Goal: Task Accomplishment & Management: Complete application form

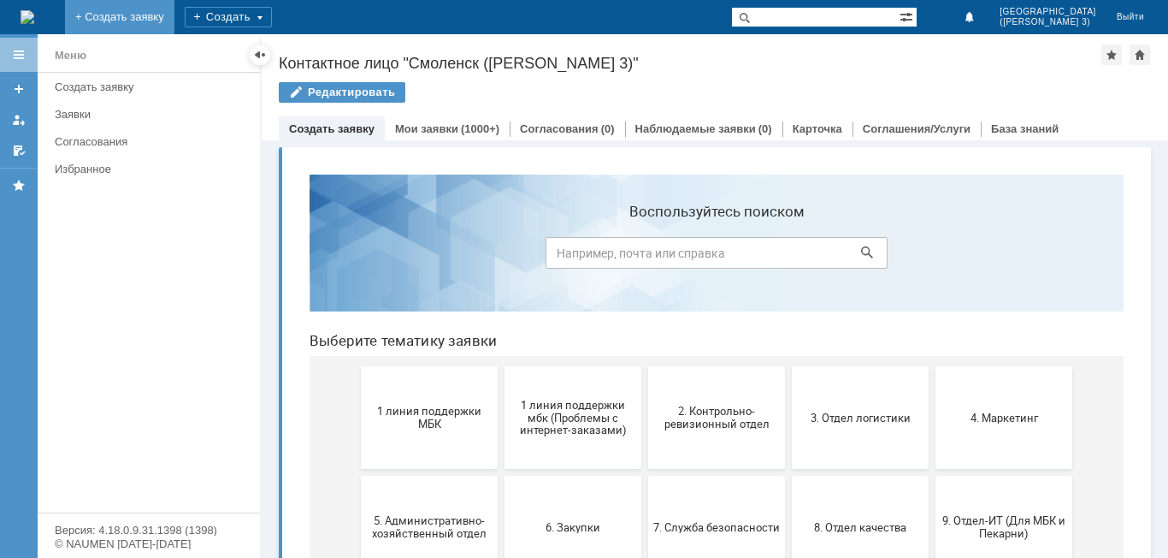
click at [174, 15] on link "+ Создать заявку" at bounding box center [119, 17] width 109 height 34
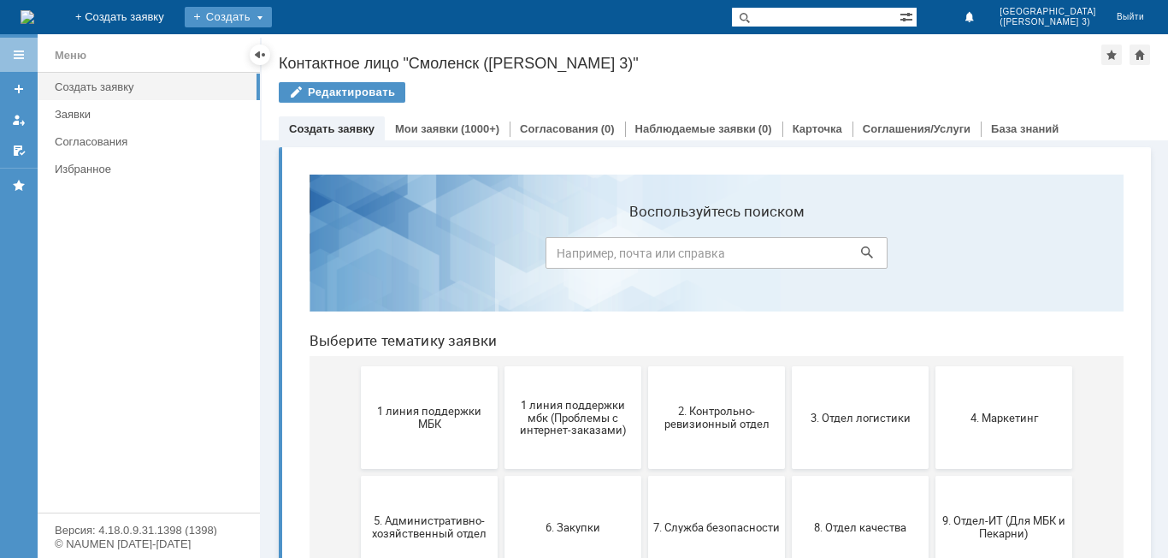
click at [272, 26] on div "Создать" at bounding box center [228, 17] width 87 height 21
click at [322, 38] on div "Заявка" at bounding box center [253, 51] width 137 height 27
click at [174, 27] on link "+ Создать заявку" at bounding box center [119, 17] width 109 height 34
click at [205, 84] on div "Создать заявку" at bounding box center [152, 86] width 195 height 13
click at [265, 53] on div at bounding box center [260, 54] width 21 height 21
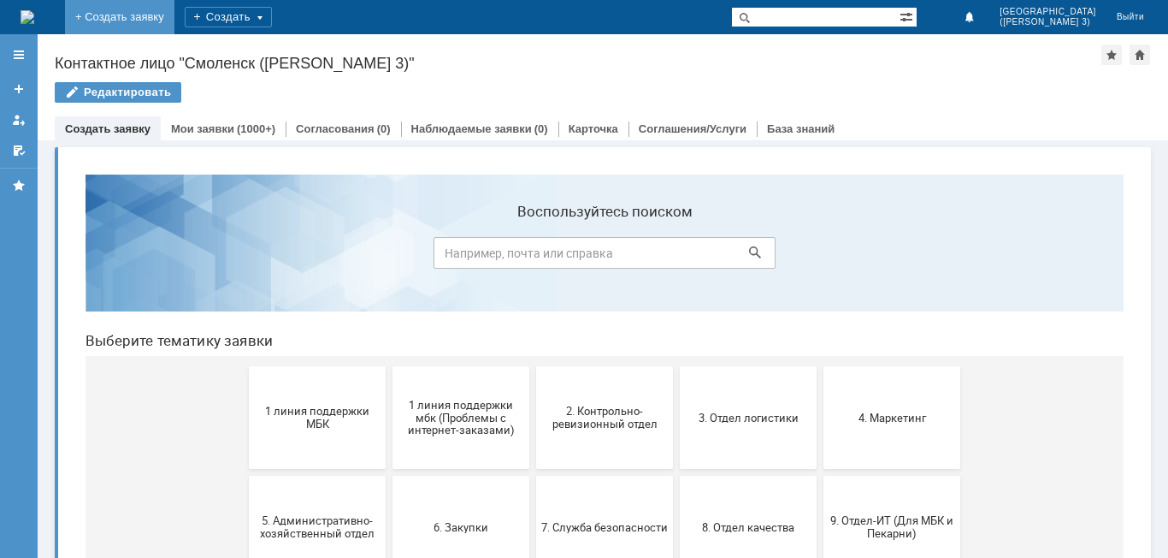
click at [174, 18] on link "+ Создать заявку" at bounding box center [119, 17] width 109 height 34
click at [139, 133] on link "Создать заявку" at bounding box center [108, 128] width 86 height 13
click at [180, 129] on link "Мои заявки" at bounding box center [202, 128] width 63 height 13
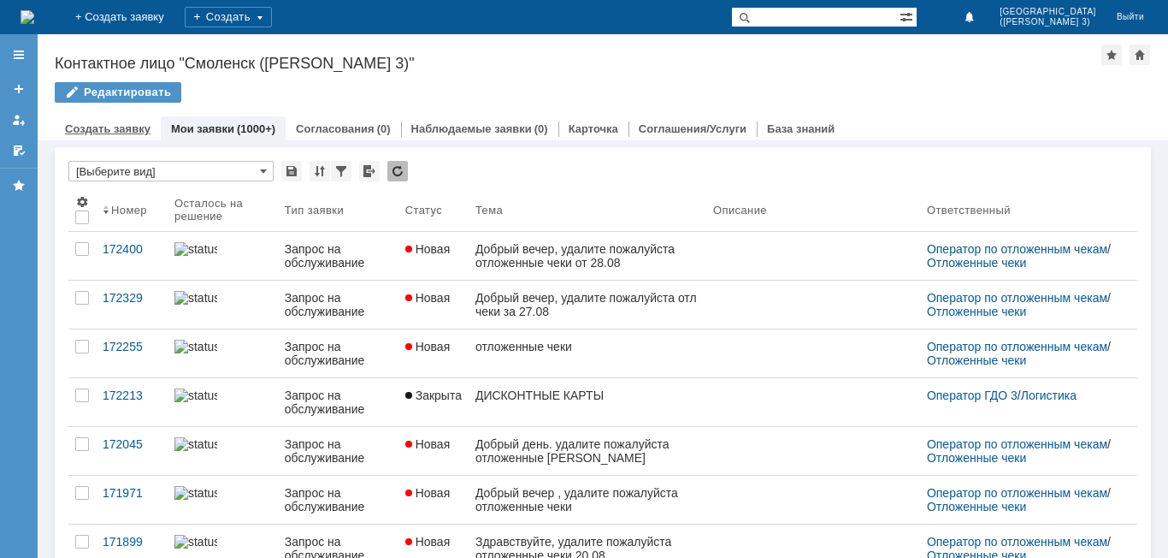
click at [138, 134] on link "Создать заявку" at bounding box center [108, 128] width 86 height 13
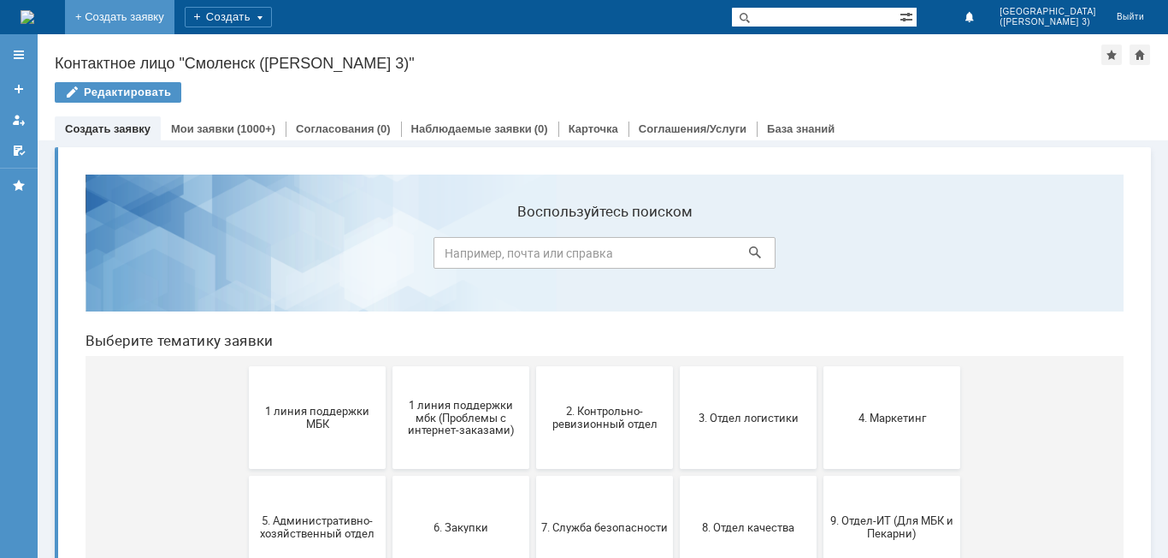
click at [174, 4] on link "+ Создать заявку" at bounding box center [119, 17] width 109 height 34
click at [174, 17] on link "+ Создать заявку" at bounding box center [119, 17] width 109 height 34
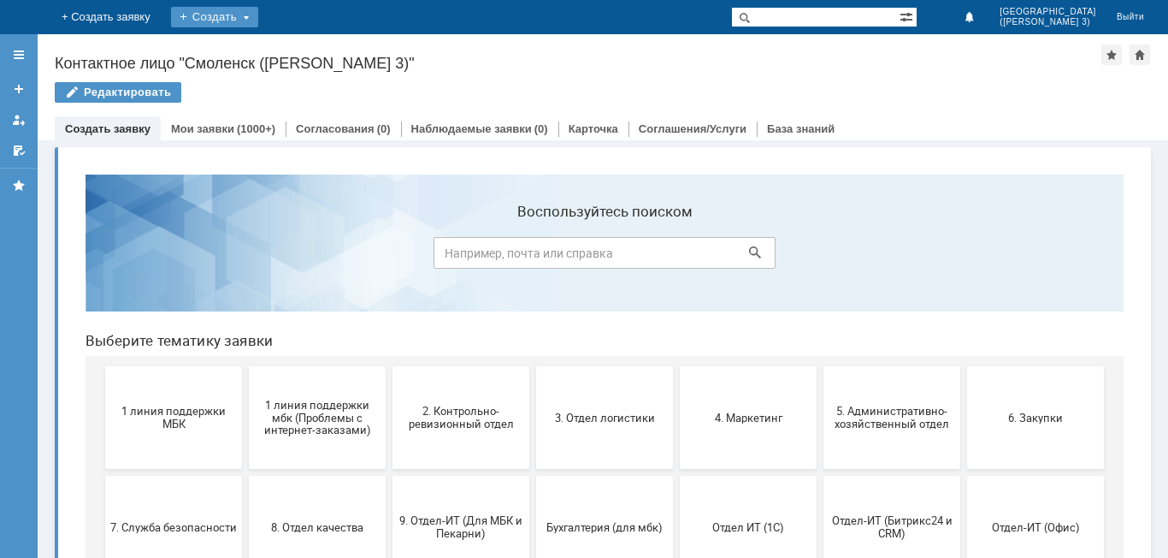
click at [258, 14] on div "Создать" at bounding box center [214, 17] width 87 height 21
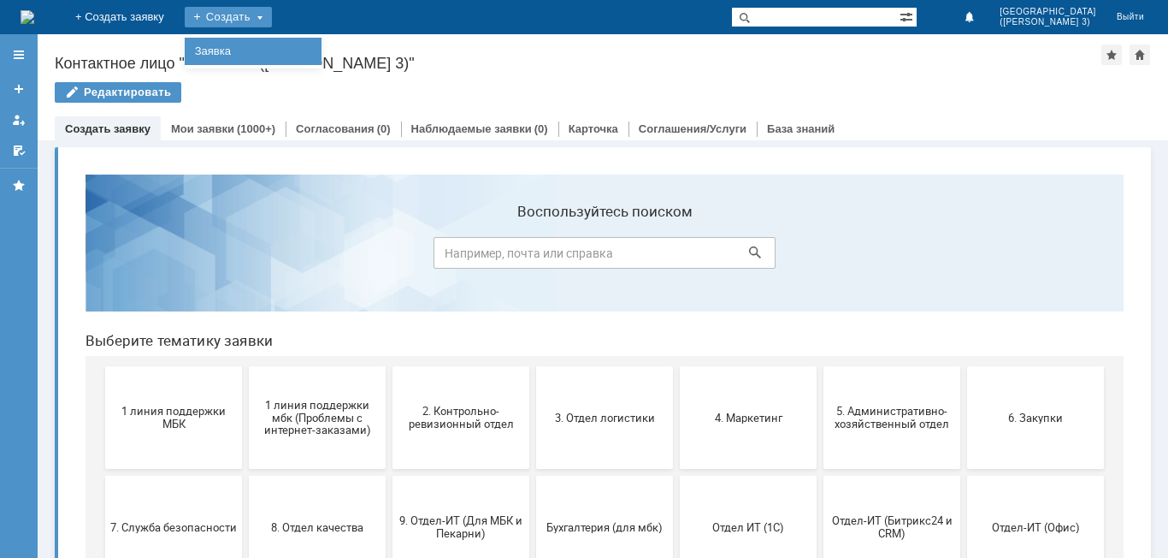
click at [318, 44] on link "Заявка" at bounding box center [253, 51] width 130 height 21
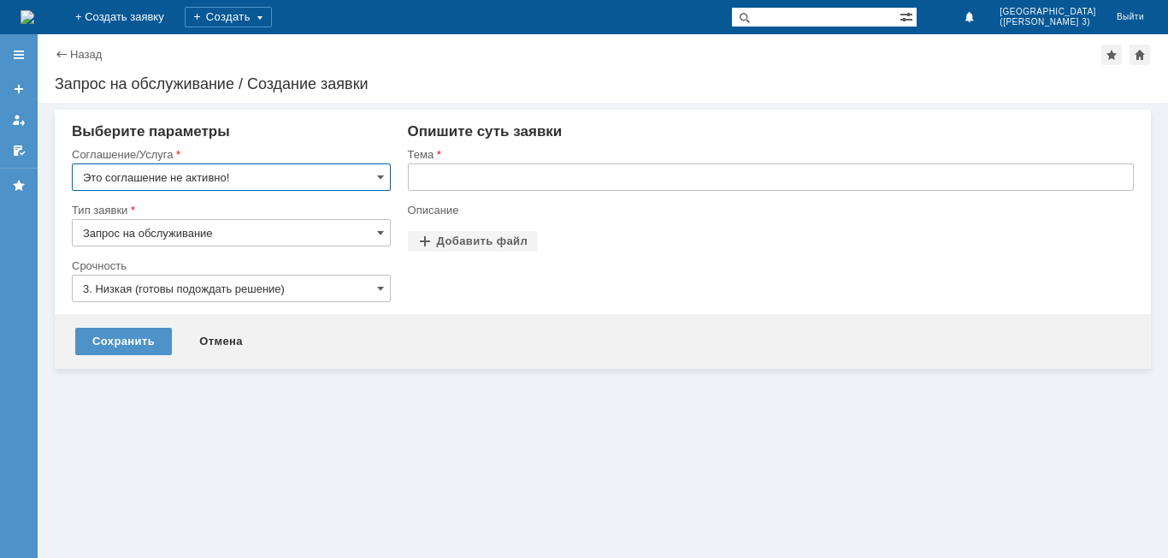
click at [270, 182] on input "Это соглашение не активно!" at bounding box center [231, 176] width 319 height 27
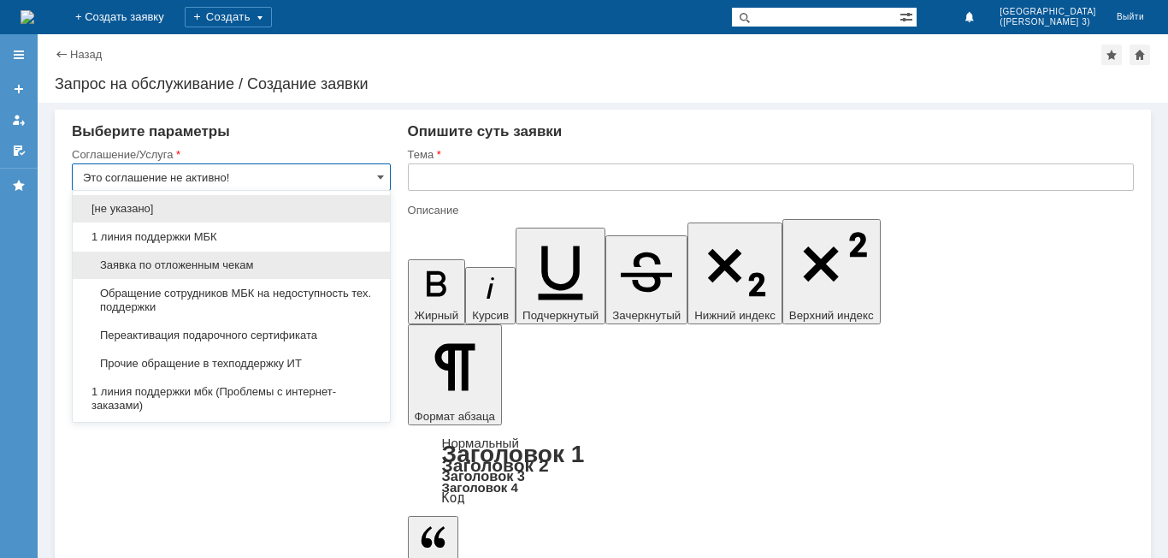
click at [229, 276] on div "Заявка по отложенным чекам" at bounding box center [231, 264] width 317 height 27
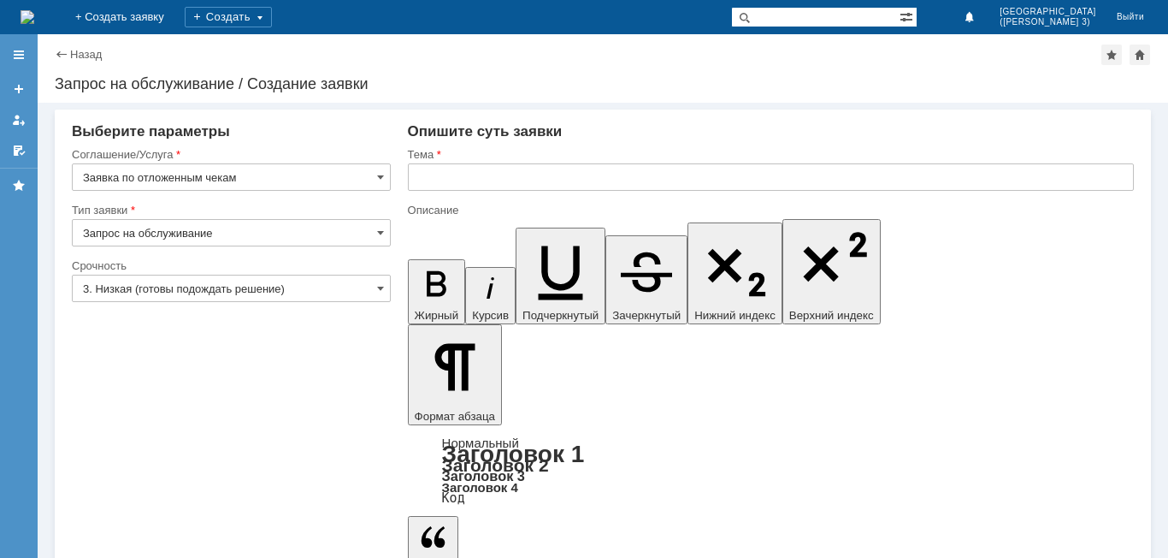
type input "Заявка по отложенным чекам"
click at [250, 233] on input "Запрос на обслуживание" at bounding box center [231, 232] width 319 height 27
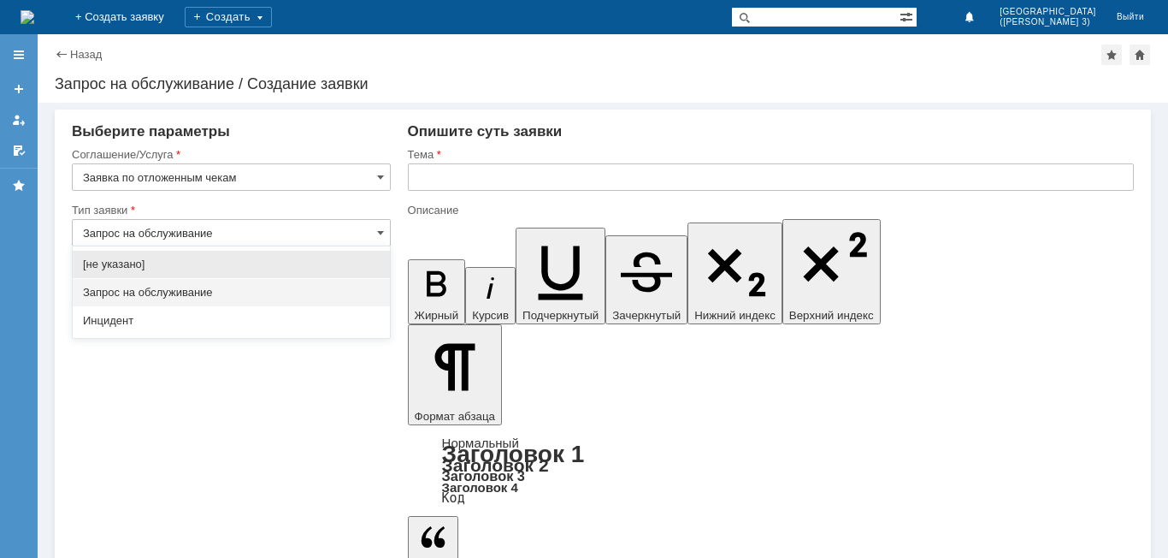
click at [233, 288] on span "Запрос на обслуживание" at bounding box center [231, 293] width 297 height 14
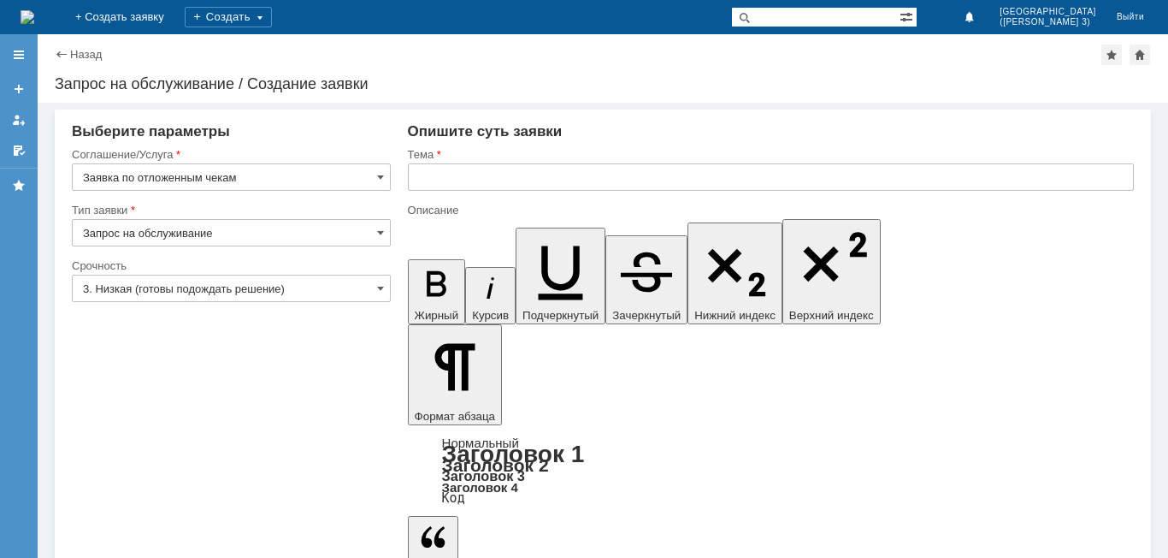
type input "Запрос на обслуживание"
click at [238, 274] on input "3. Низкая (готовы подождать решение)" at bounding box center [231, 287] width 319 height 27
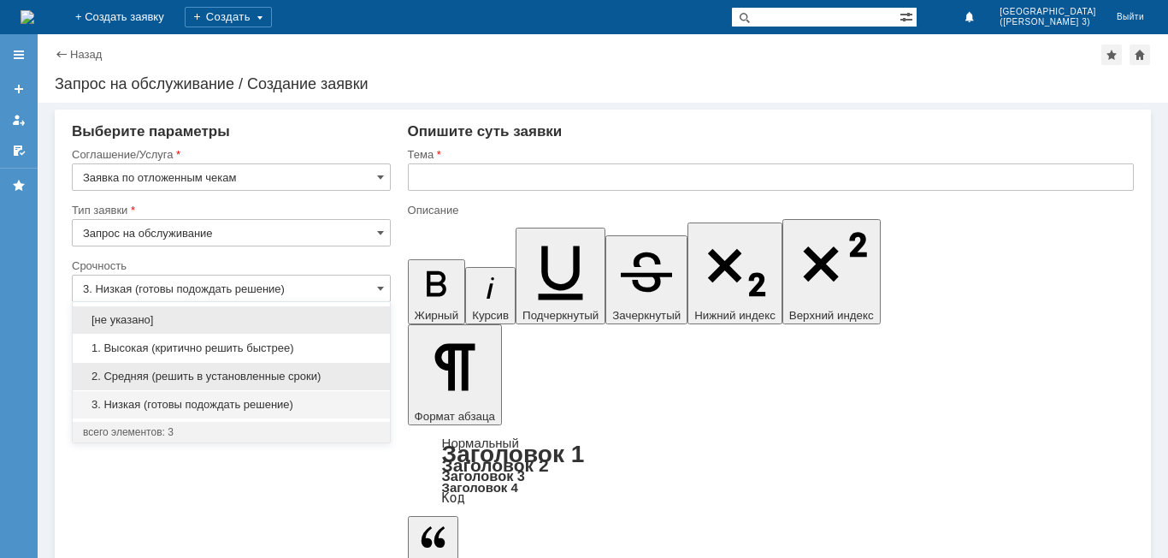
click at [210, 363] on div "2. Средняя (решить в установленные сроки)" at bounding box center [231, 376] width 317 height 27
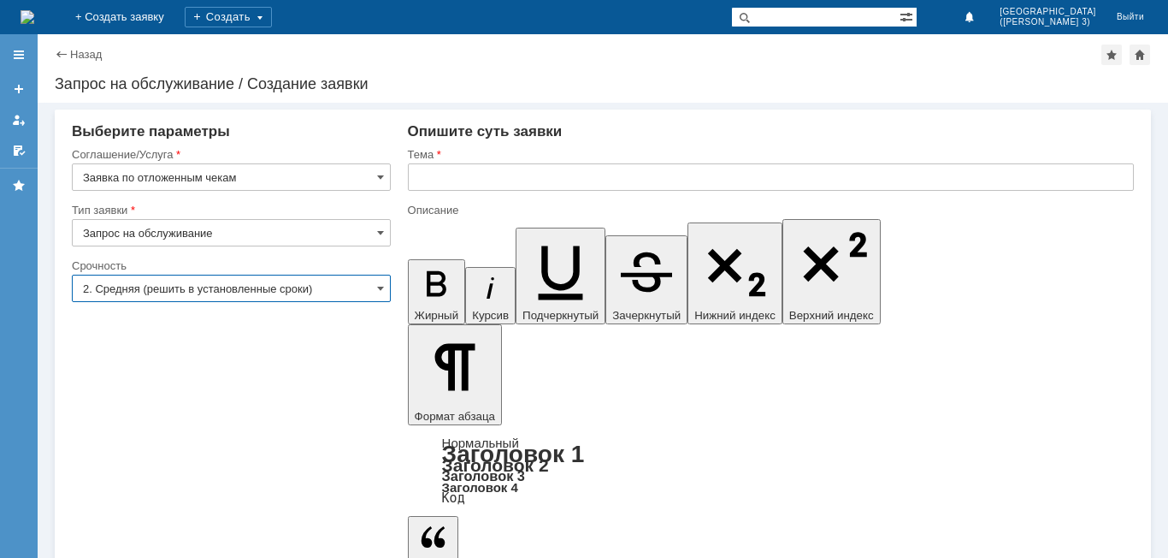
type input "2. Средняя (решить в установленные сроки)"
click at [488, 176] on input "text" at bounding box center [771, 176] width 726 height 27
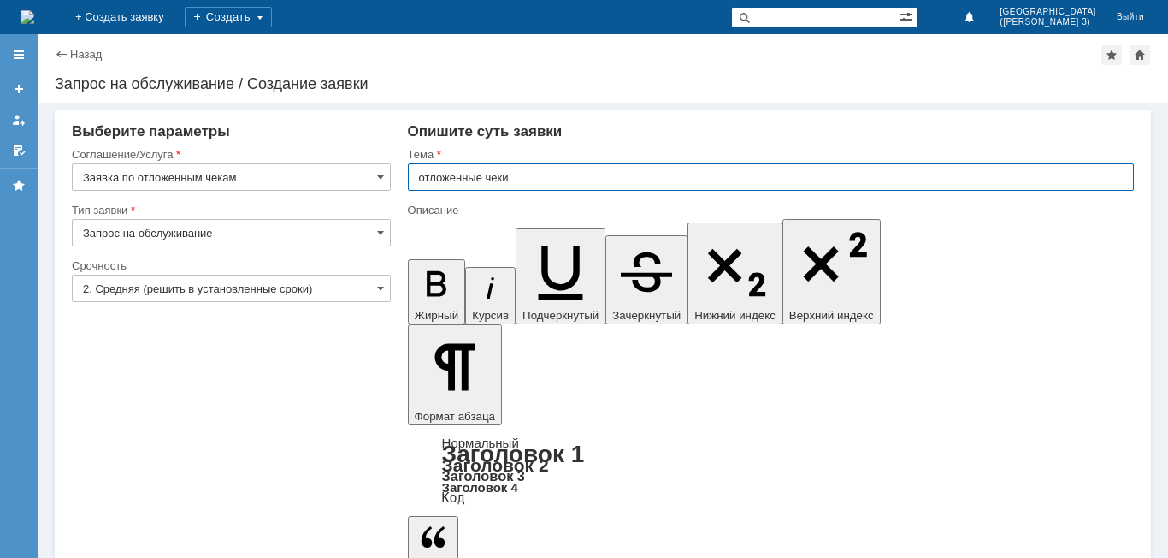
type input "отложенные чеки"
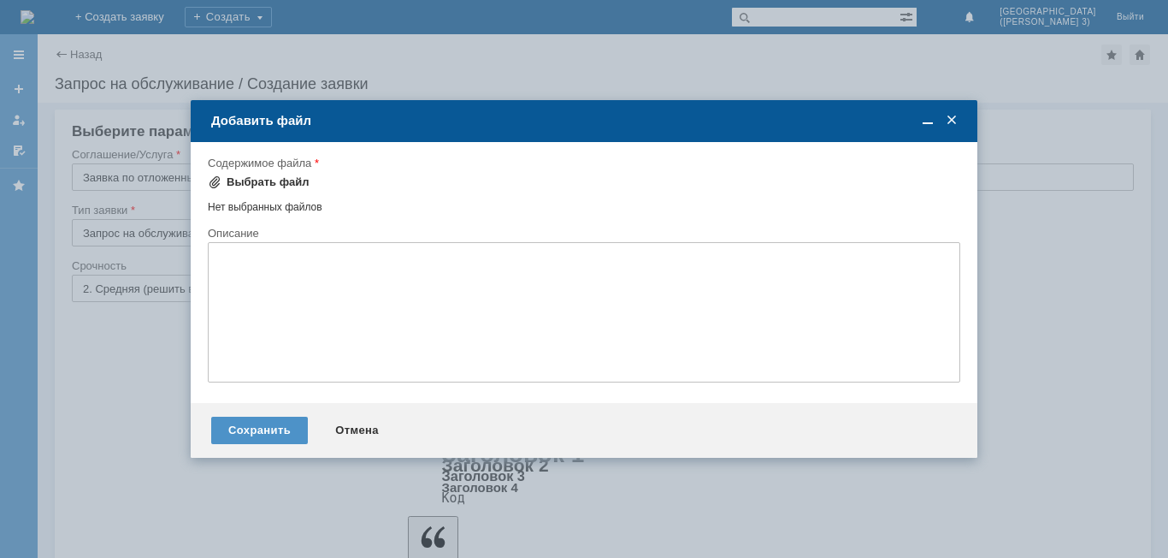
click at [280, 175] on div "Выбрать файл" at bounding box center [268, 182] width 83 height 14
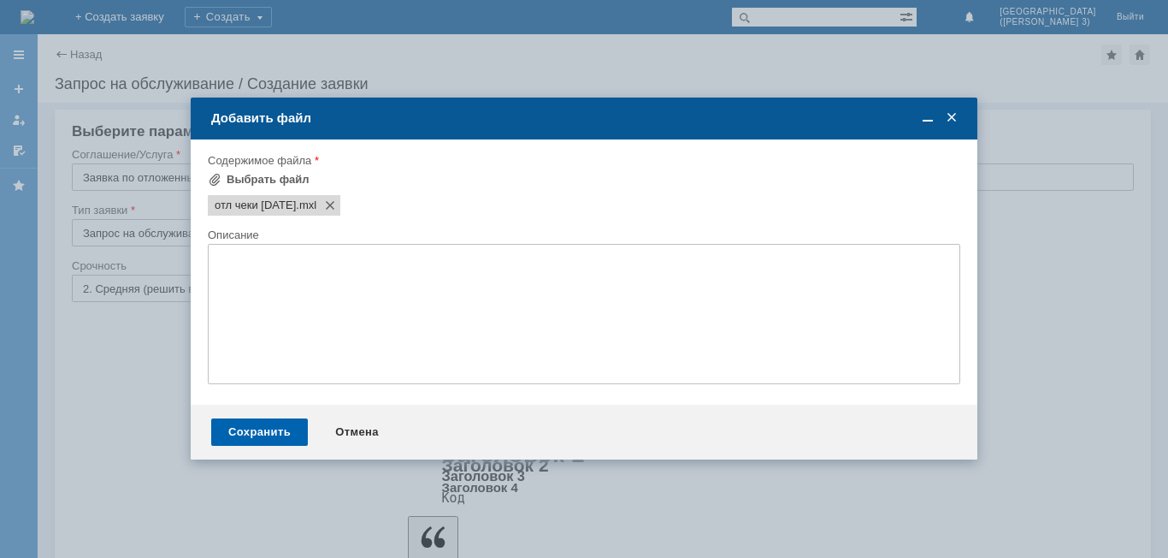
click at [268, 427] on div "Сохранить" at bounding box center [259, 431] width 97 height 27
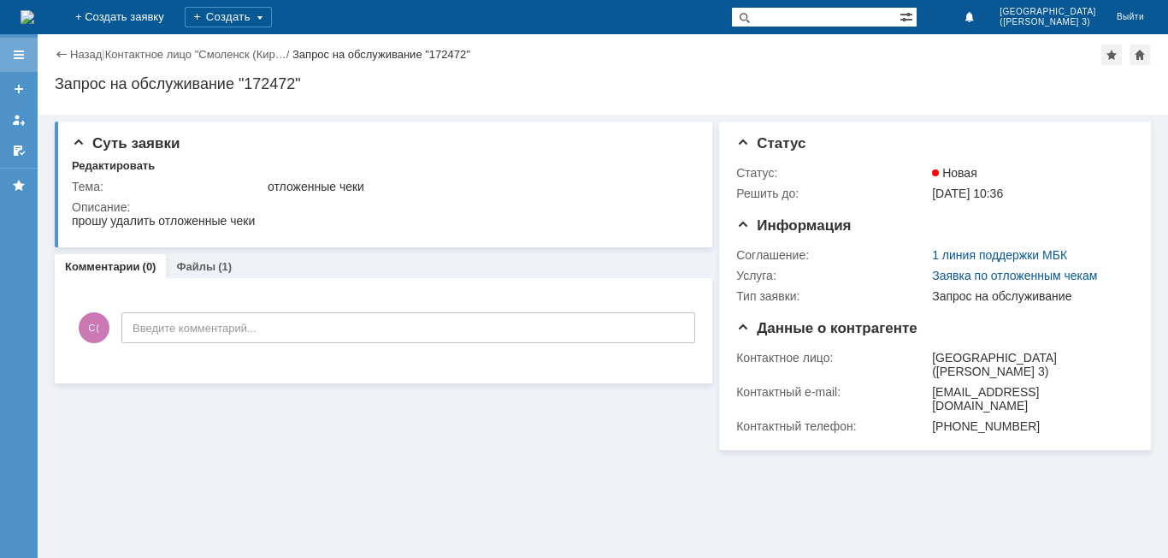
click at [8, 62] on div at bounding box center [19, 55] width 38 height 34
